Goal: Task Accomplishment & Management: Manage account settings

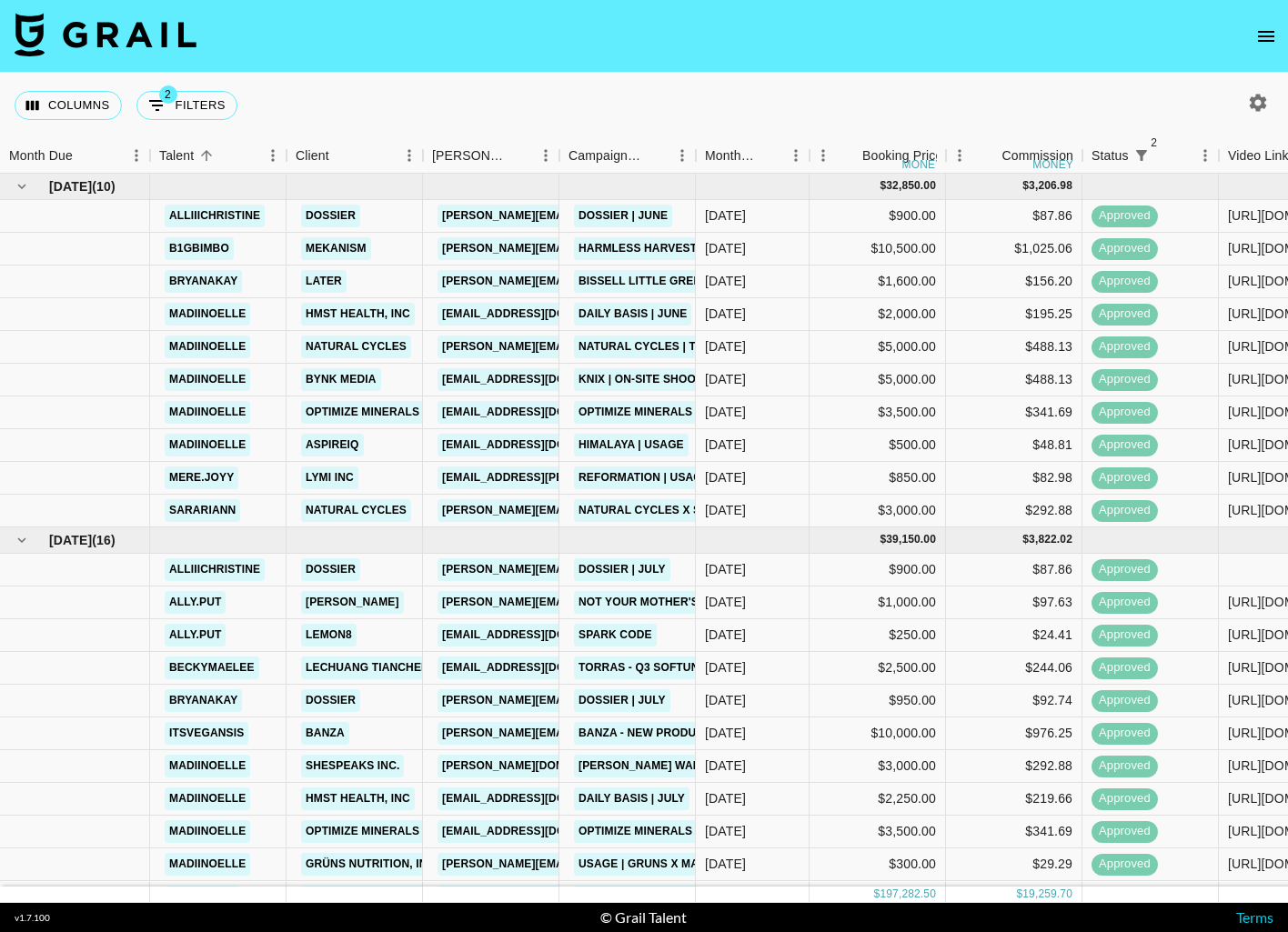
click at [1258, 105] on icon "button" at bounding box center [1258, 102] width 18 height 18
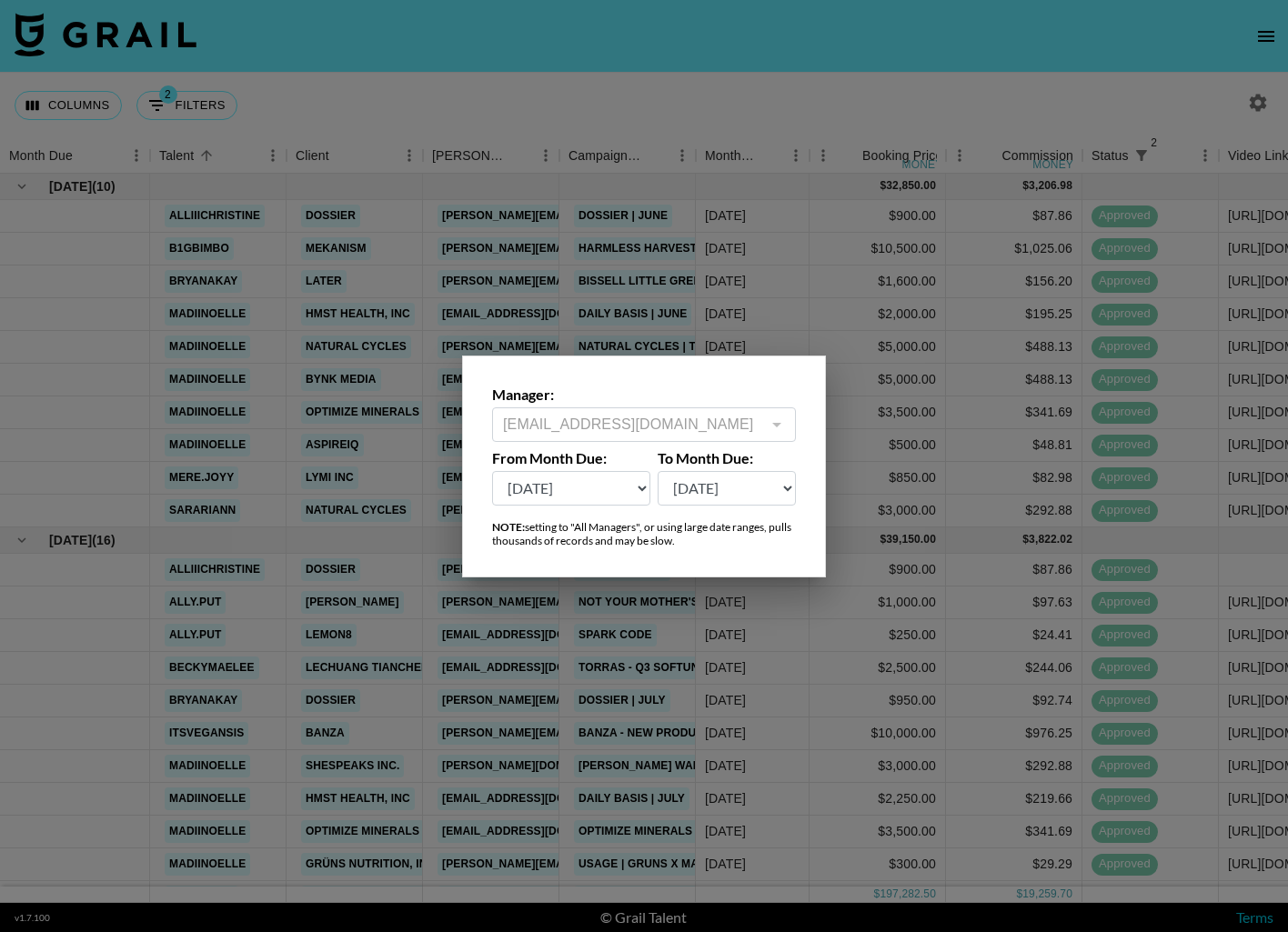
click at [608, 497] on select "[DATE] Aug '[DATE] Jun '[DATE] Apr '[DATE] Feb '[DATE] Dec '[DATE] Oct '[DATE] …" at bounding box center [571, 488] width 159 height 35
select select "[DATE]"
click at [492, 471] on select "[DATE] Aug '[DATE] Jun '[DATE] Apr '[DATE] Feb '[DATE] Dec '[DATE] Oct '[DATE] …" at bounding box center [571, 488] width 159 height 35
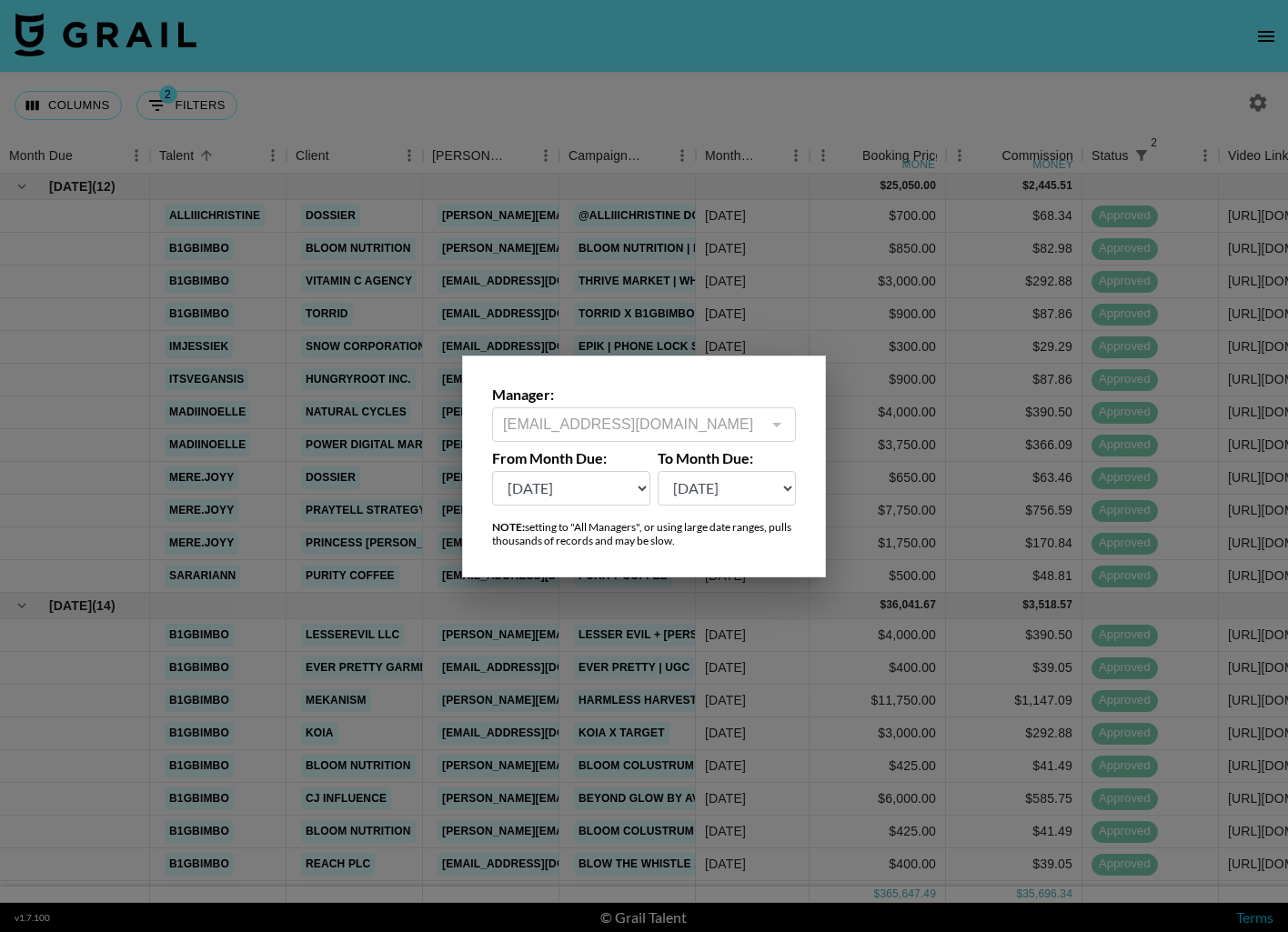
click at [828, 99] on div at bounding box center [644, 466] width 1288 height 932
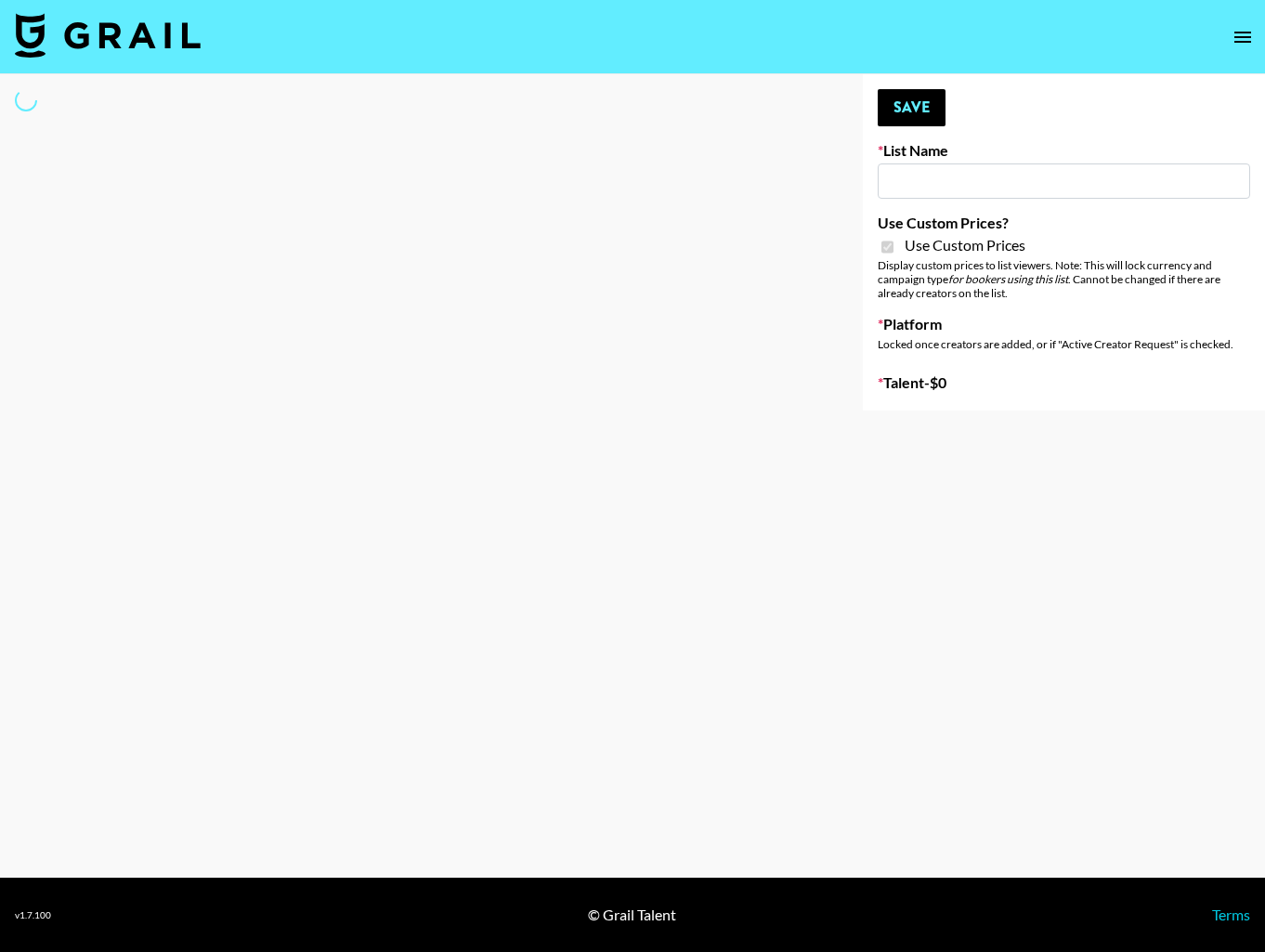
type input "Superpower ([DATE])"
checkbox input "true"
select select "Brand"
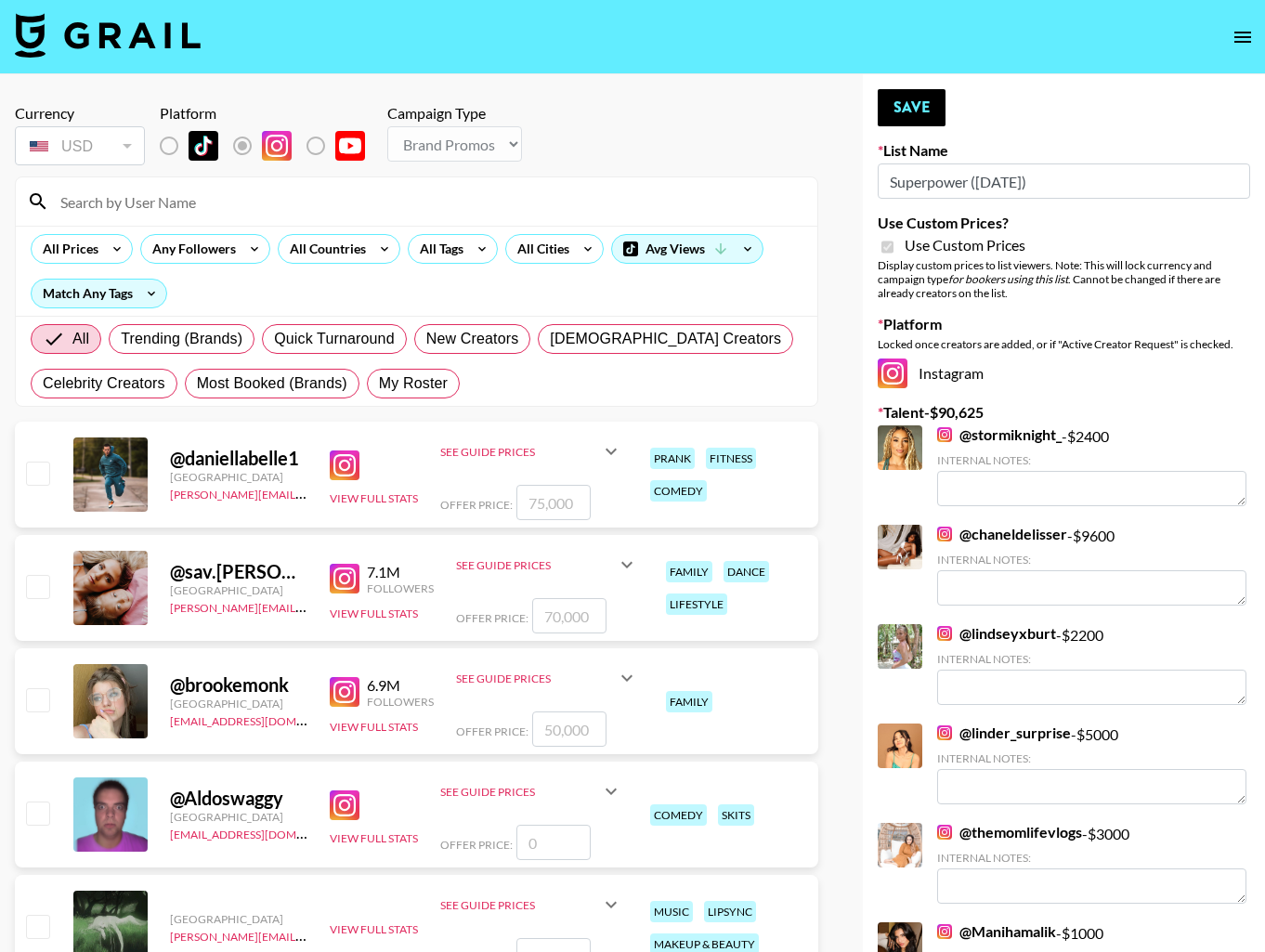
click at [340, 207] on input at bounding box center [428, 201] width 757 height 30
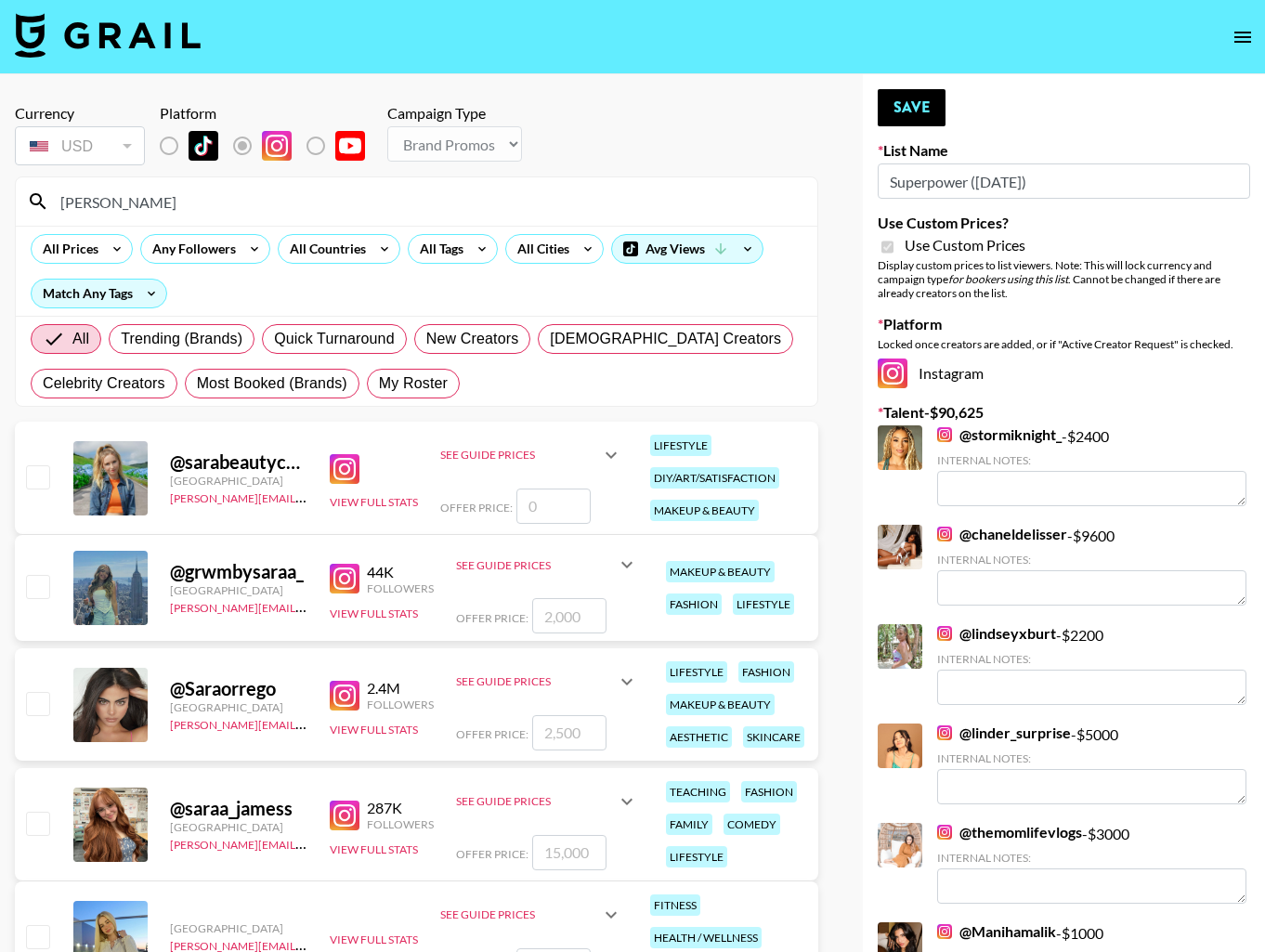
type input "sarari"
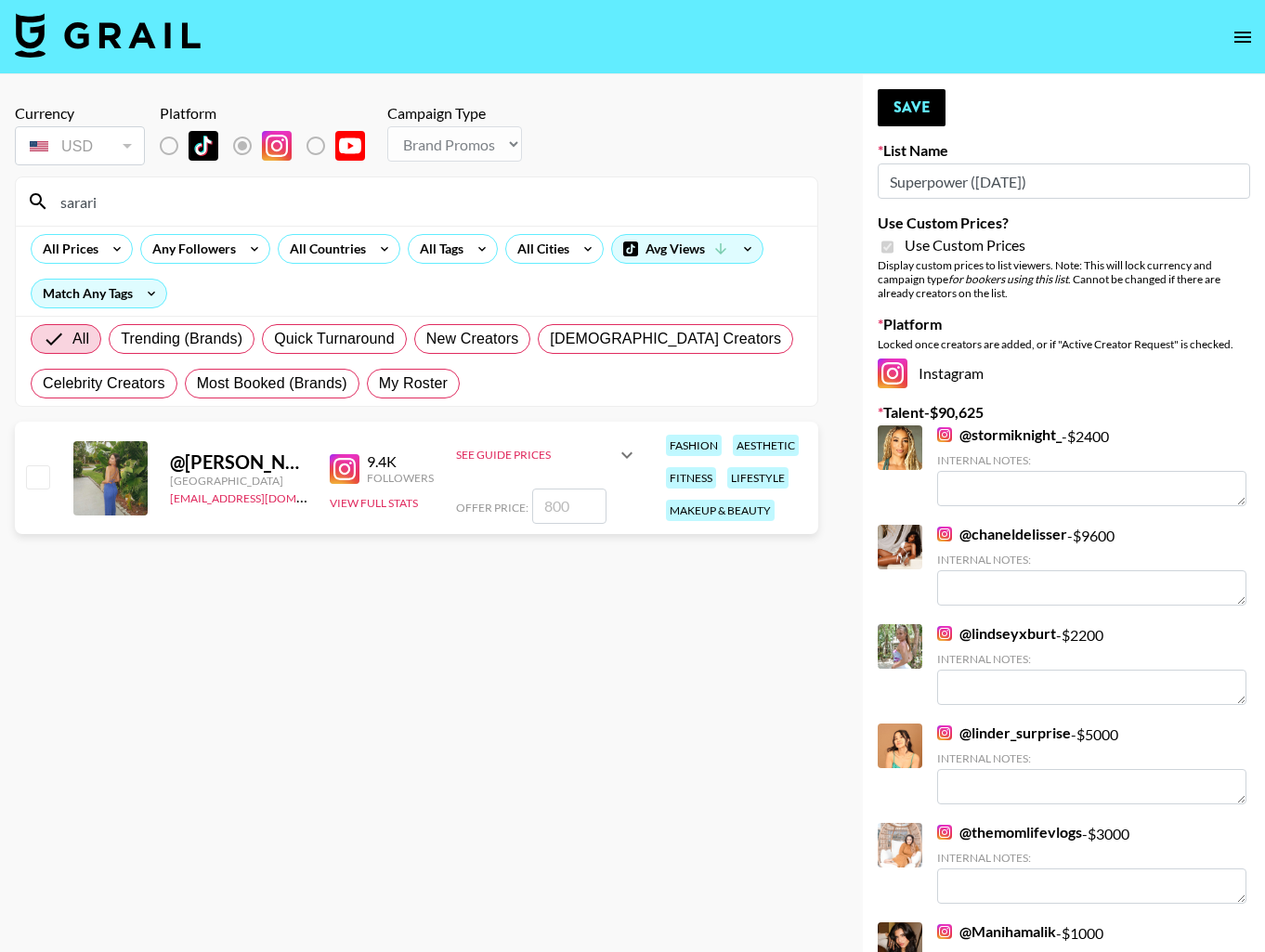
click at [35, 486] on input "checkbox" at bounding box center [36, 476] width 22 height 22
checkbox input "true"
drag, startPoint x: 588, startPoint y: 507, endPoint x: 498, endPoint y: 497, distance: 90.6
click at [498, 497] on div "Offer Price: 800" at bounding box center [547, 506] width 182 height 35
type input "1200"
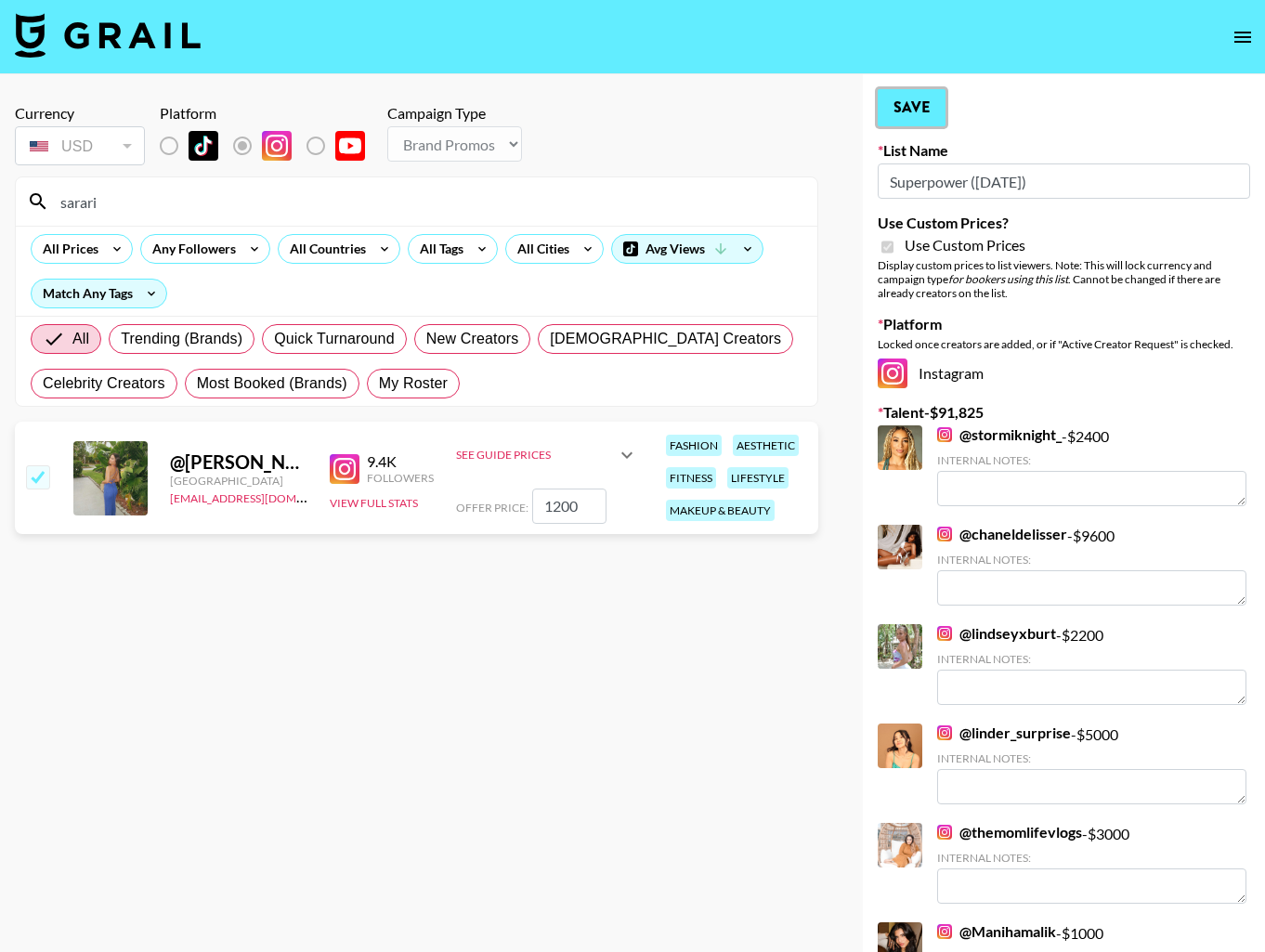
click at [929, 108] on button "Save" at bounding box center [911, 108] width 68 height 37
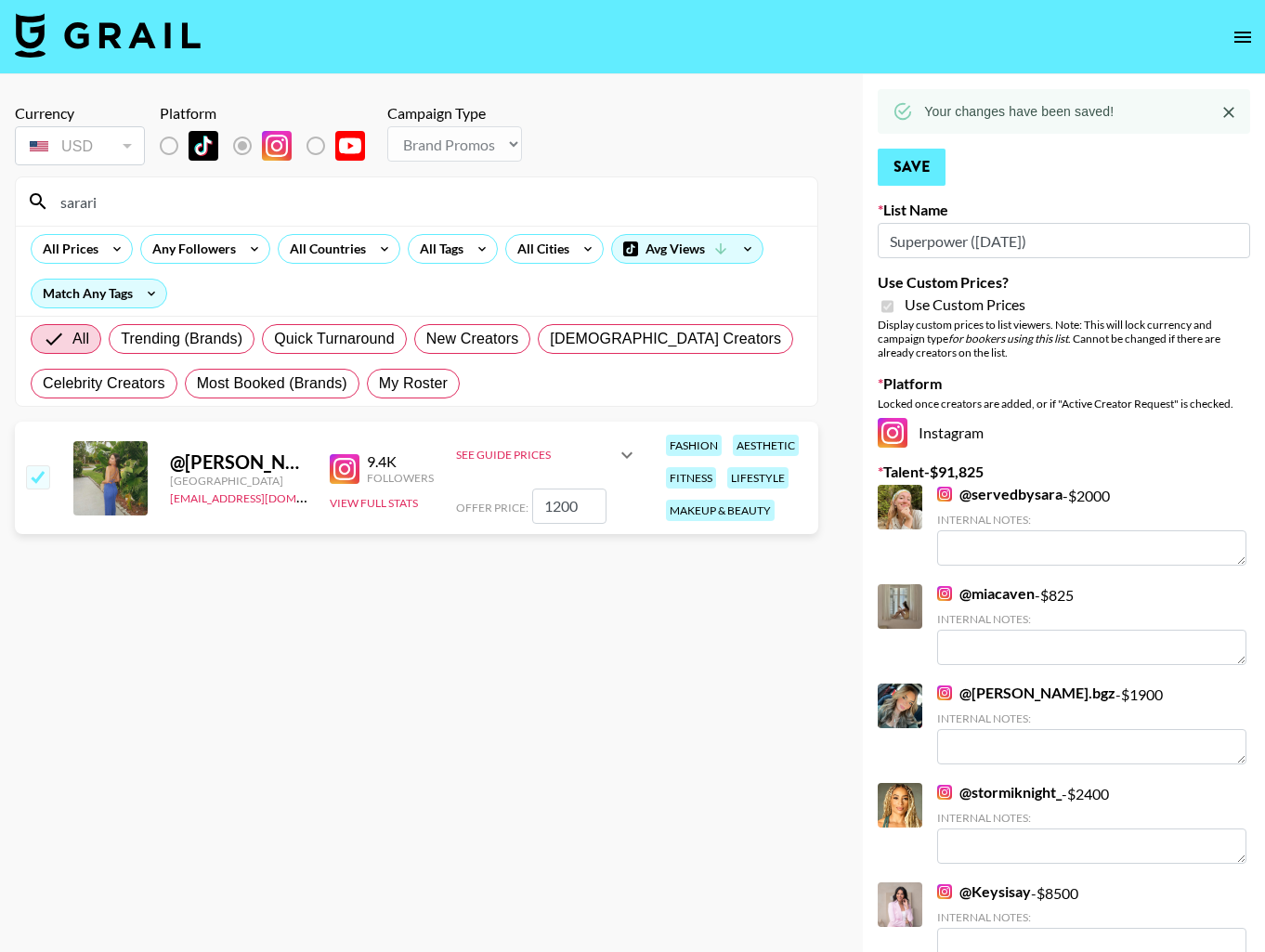
click at [929, 108] on div "Your changes have been saved!" at bounding box center [1019, 111] width 190 height 33
